Goal: Obtain resource: Download file/media

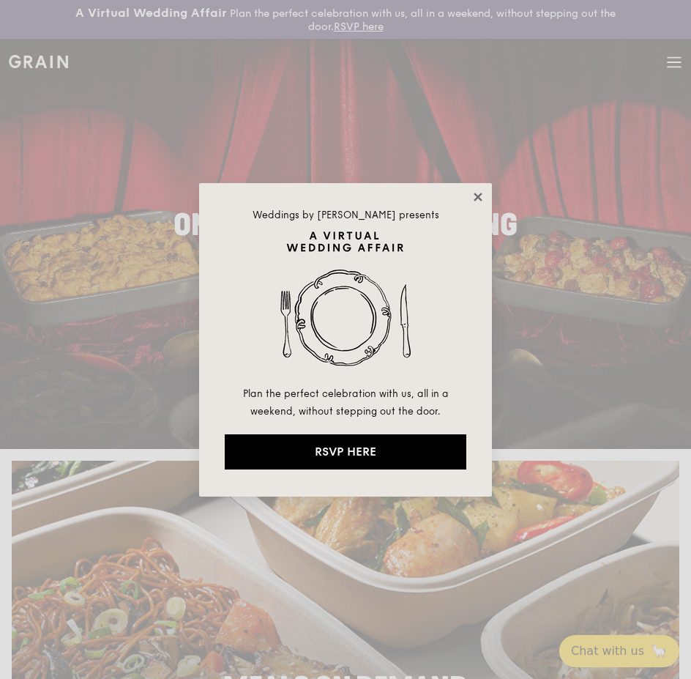
click at [479, 198] on icon at bounding box center [478, 197] width 8 height 8
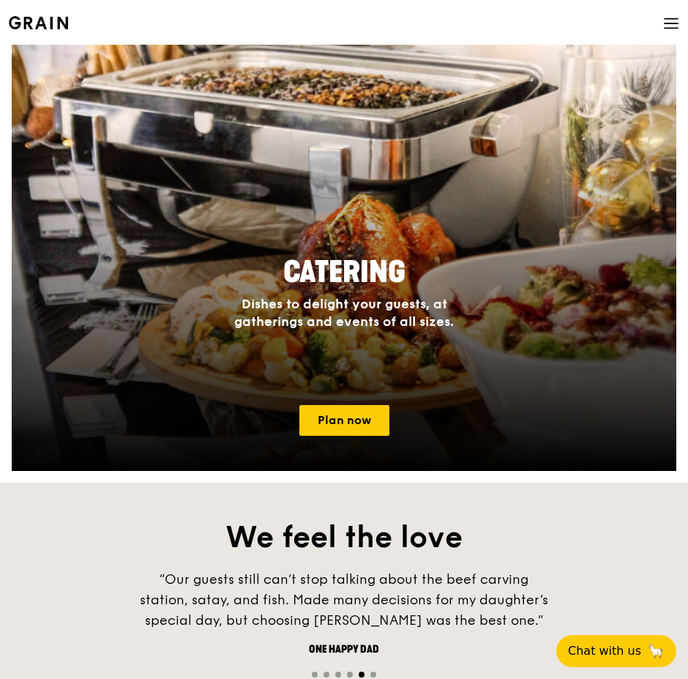
scroll to position [1318, 0]
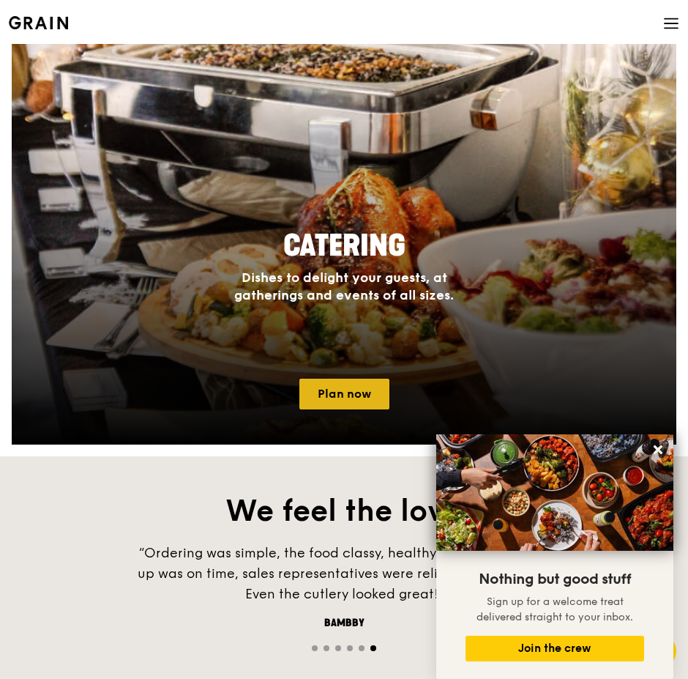
click at [360, 392] on link "Plan now" at bounding box center [344, 394] width 90 height 31
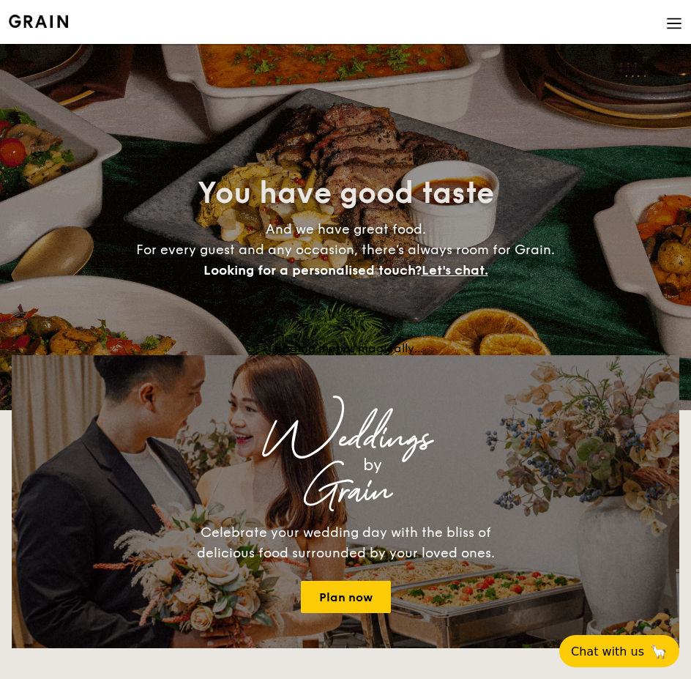
select select
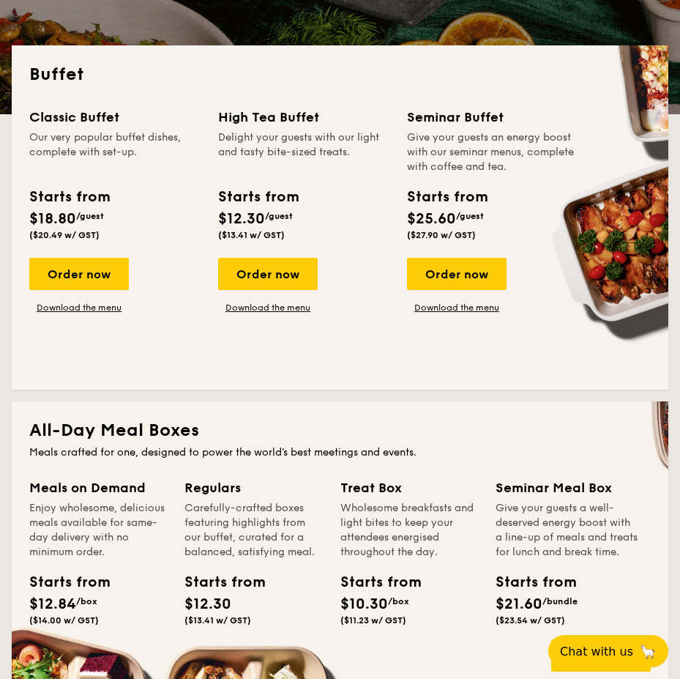
scroll to position [293, 0]
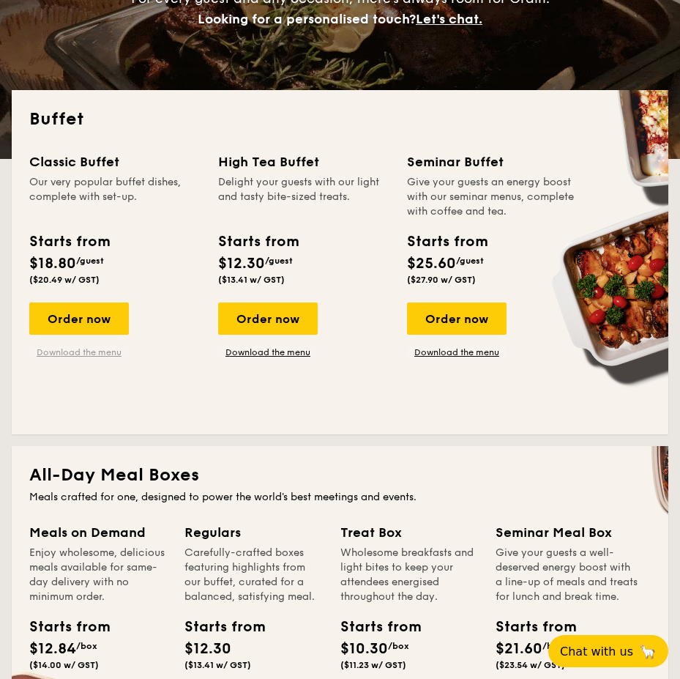
drag, startPoint x: 100, startPoint y: 354, endPoint x: 72, endPoint y: 351, distance: 27.3
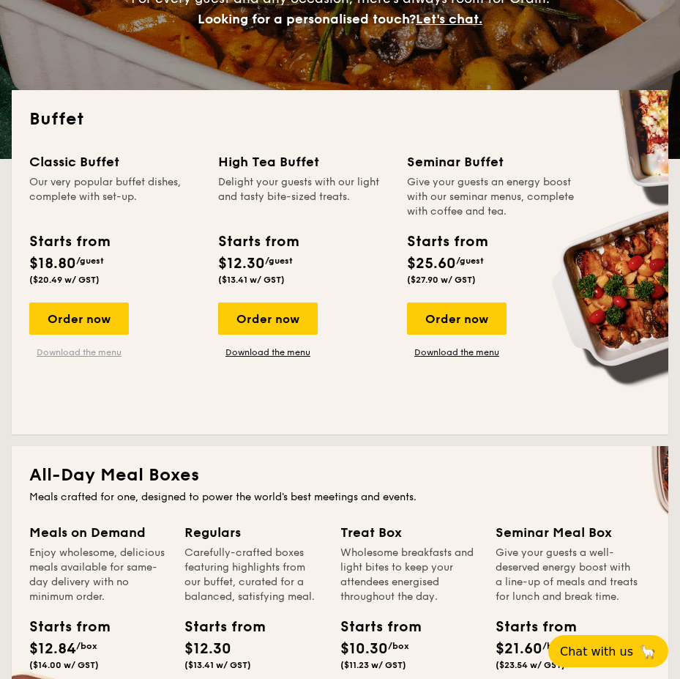
click at [72, 351] on link "Download the menu" at bounding box center [79, 352] width 100 height 12
